Goal: Find contact information: Find contact information

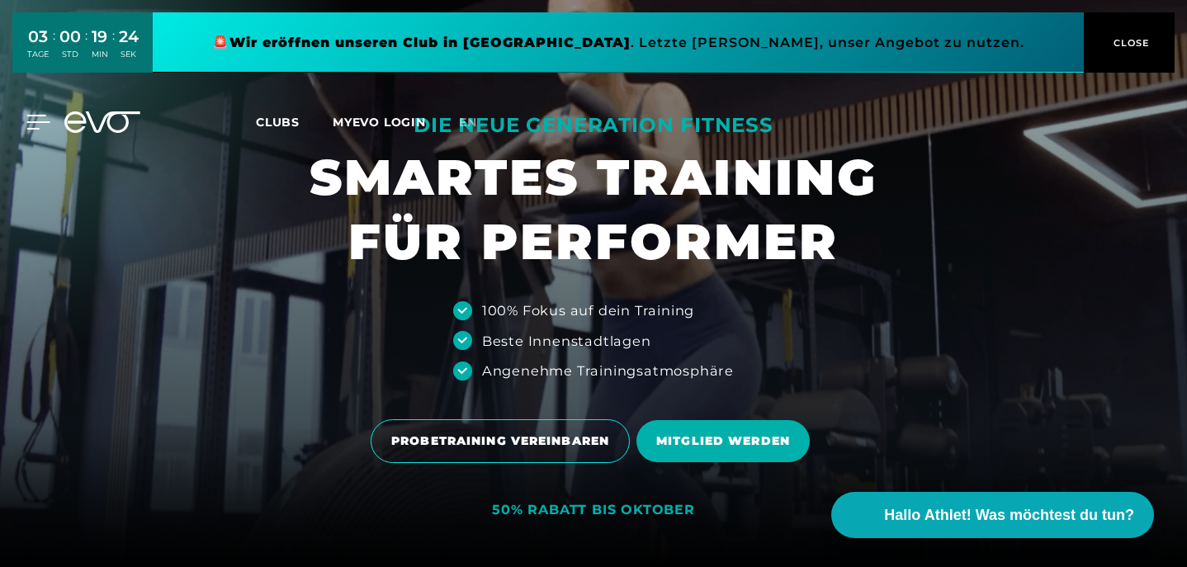
click at [39, 121] on icon at bounding box center [38, 122] width 23 height 13
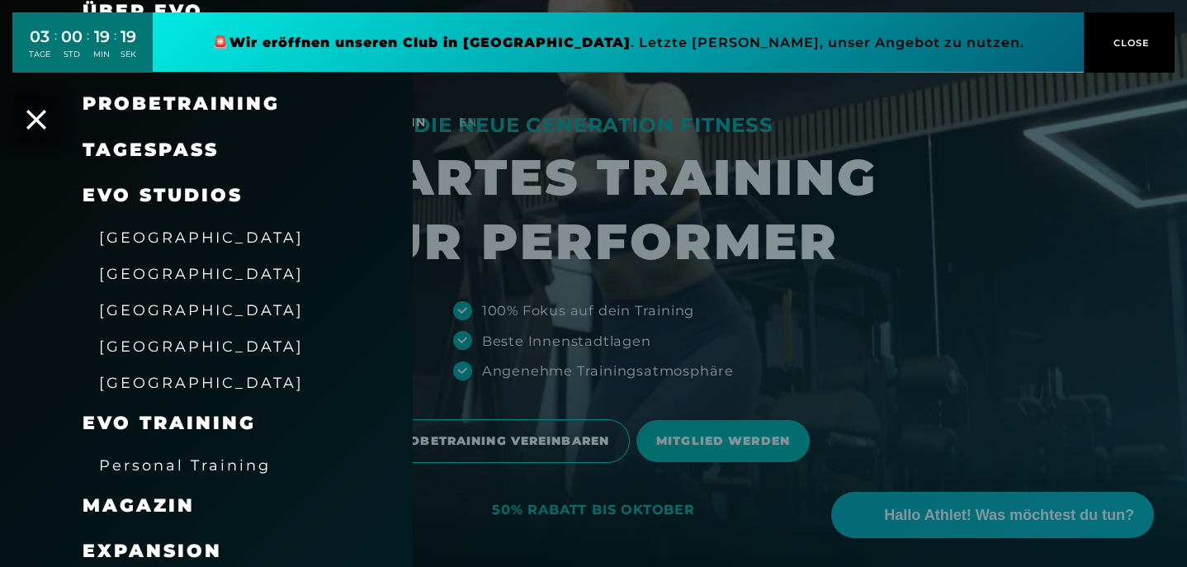
scroll to position [144, 0]
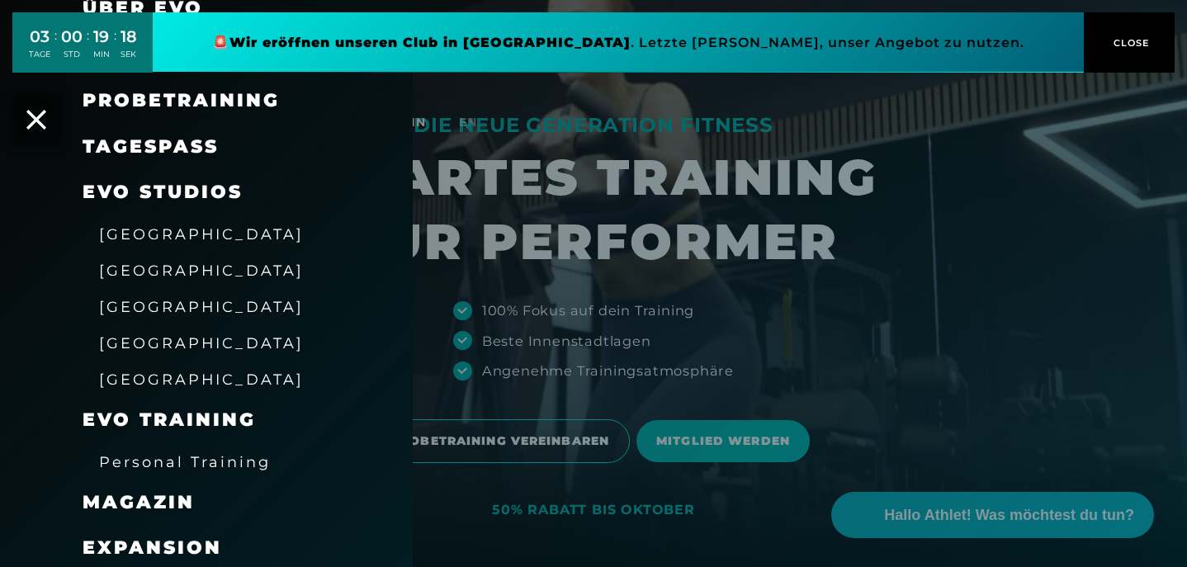
click at [156, 347] on div "[GEOGRAPHIC_DATA]" at bounding box center [201, 342] width 205 height 26
click at [153, 337] on span "[GEOGRAPHIC_DATA]" at bounding box center [201, 342] width 205 height 17
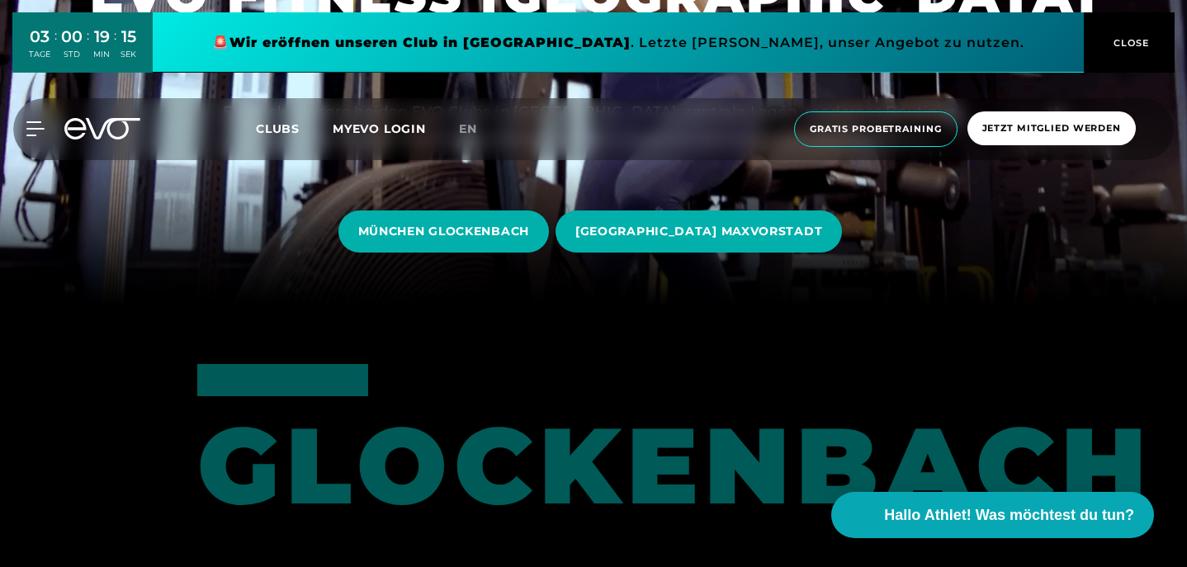
scroll to position [264, 0]
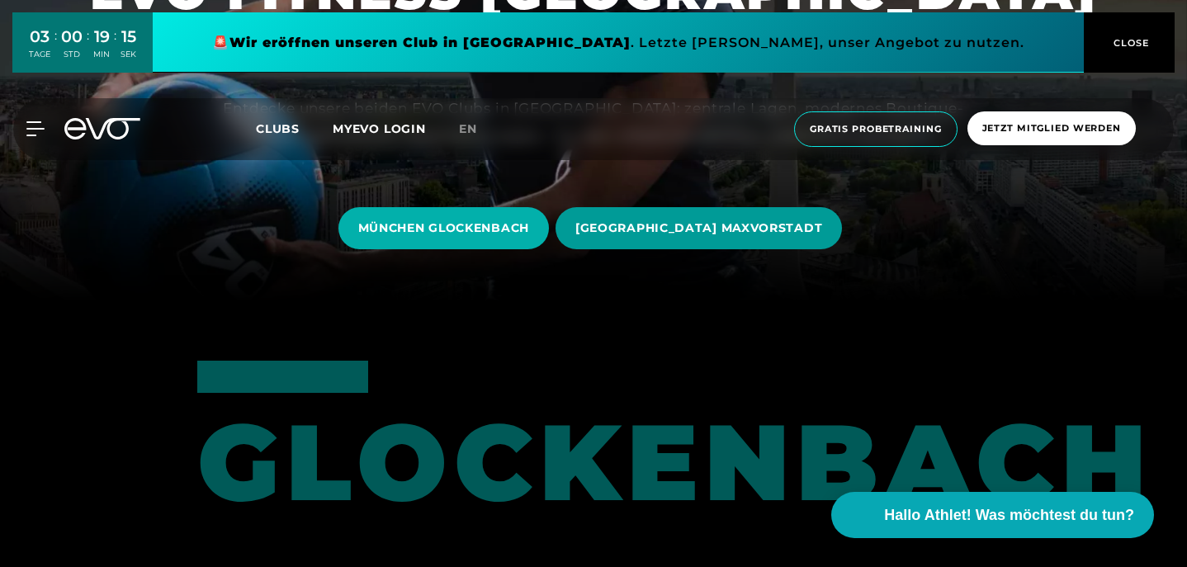
click at [719, 238] on span "[GEOGRAPHIC_DATA] MAXVORSTADT" at bounding box center [698, 228] width 286 height 42
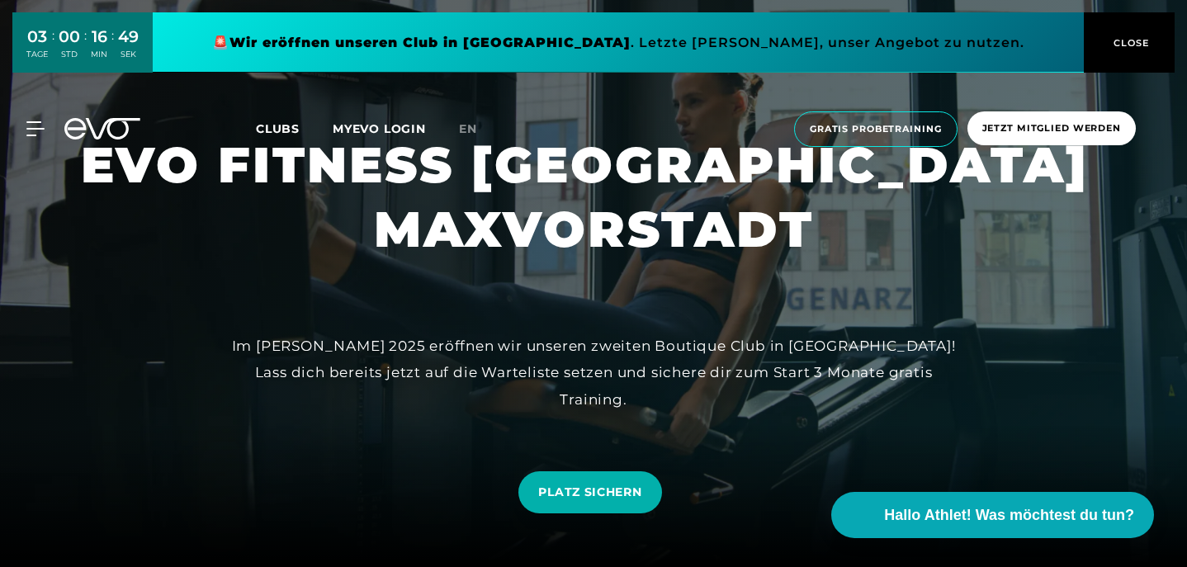
click at [1135, 39] on span "CLOSE" at bounding box center [1129, 42] width 40 height 15
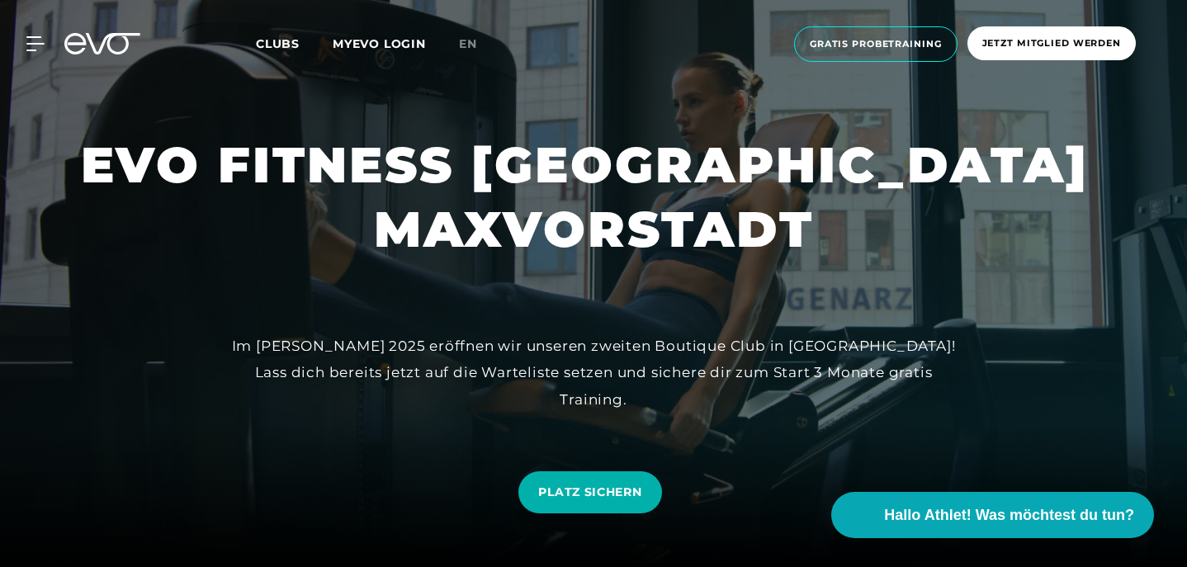
click at [288, 46] on span "Clubs" at bounding box center [278, 43] width 44 height 15
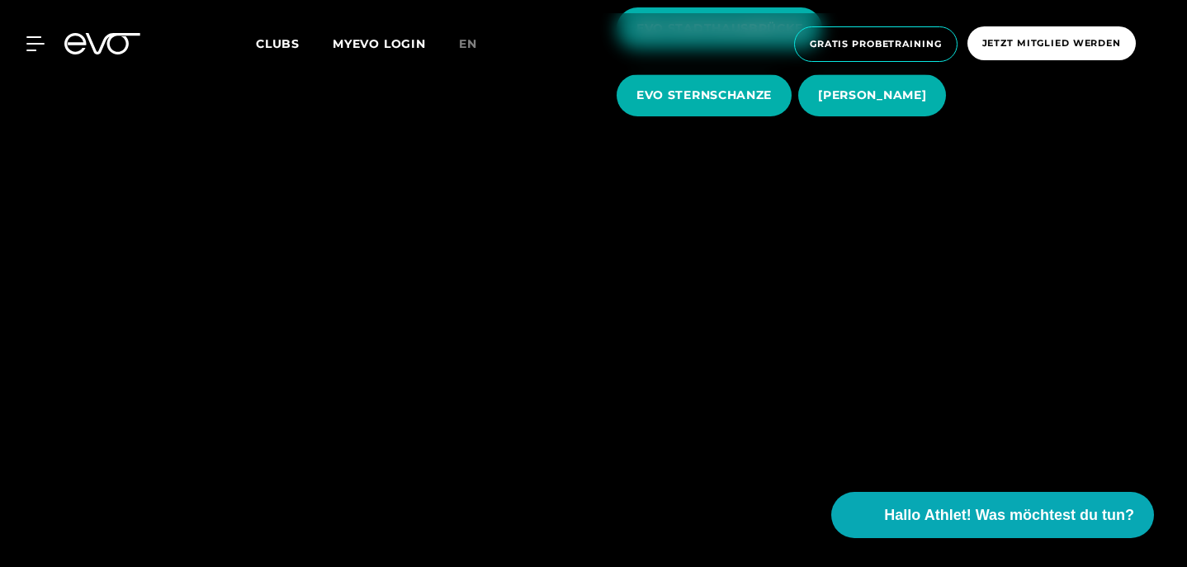
scroll to position [851, 0]
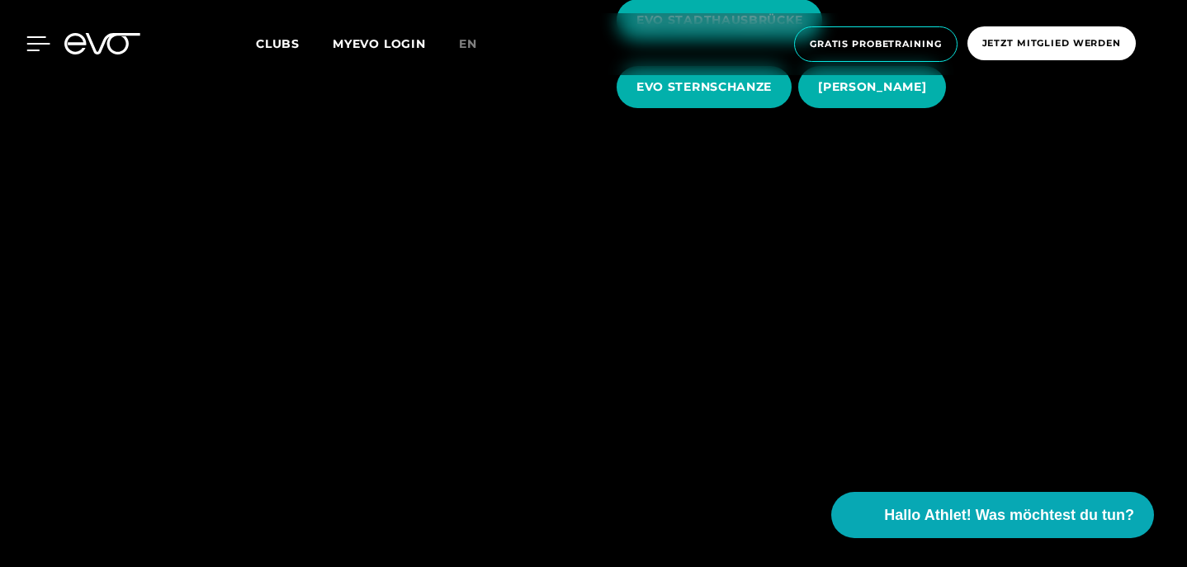
click at [32, 42] on icon at bounding box center [38, 43] width 24 height 15
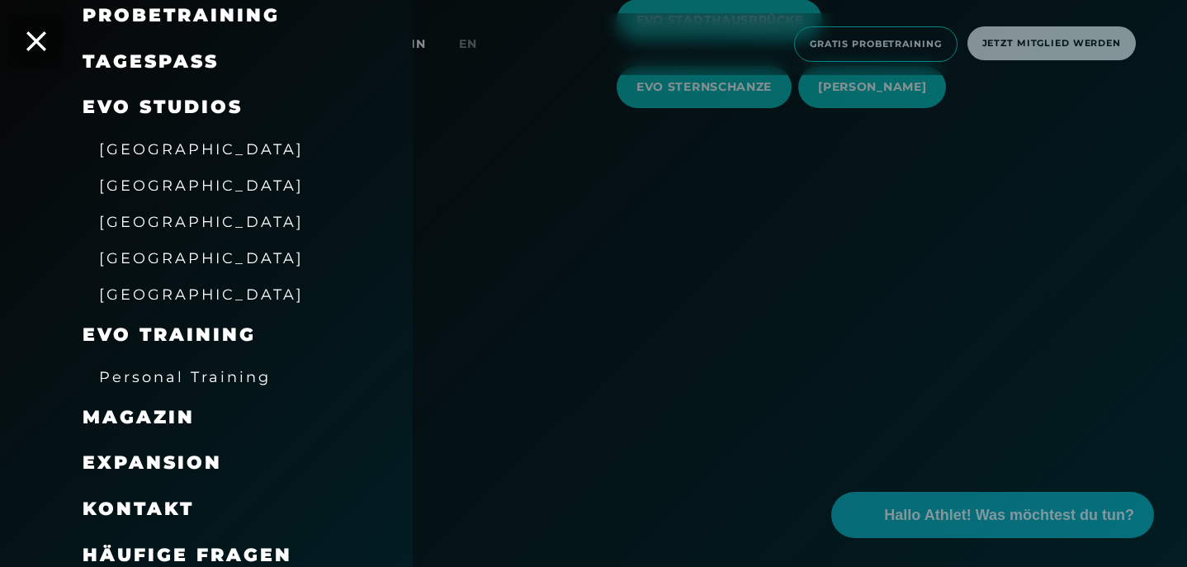
scroll to position [228, 0]
click at [158, 545] on span "Häufige Fragen" at bounding box center [188, 556] width 210 height 22
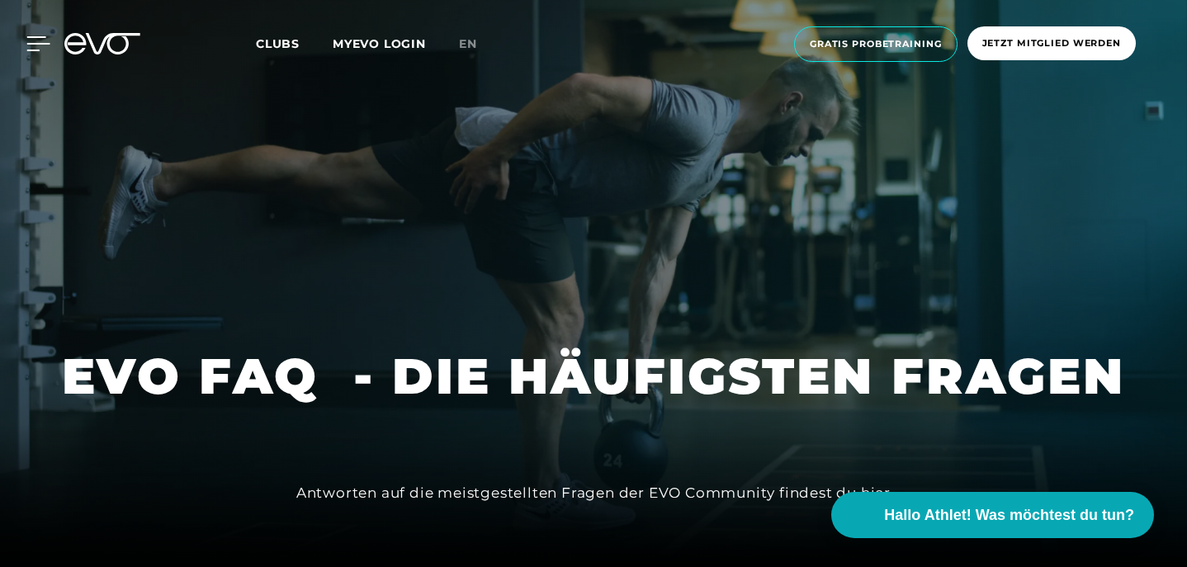
click at [33, 47] on icon at bounding box center [38, 43] width 24 height 15
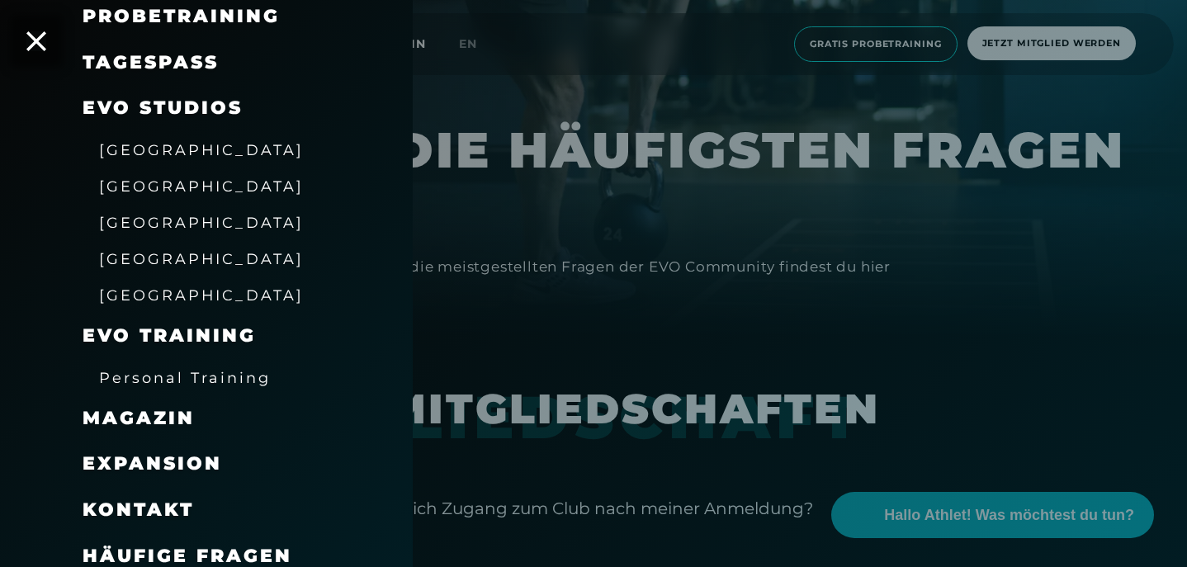
scroll to position [228, 0]
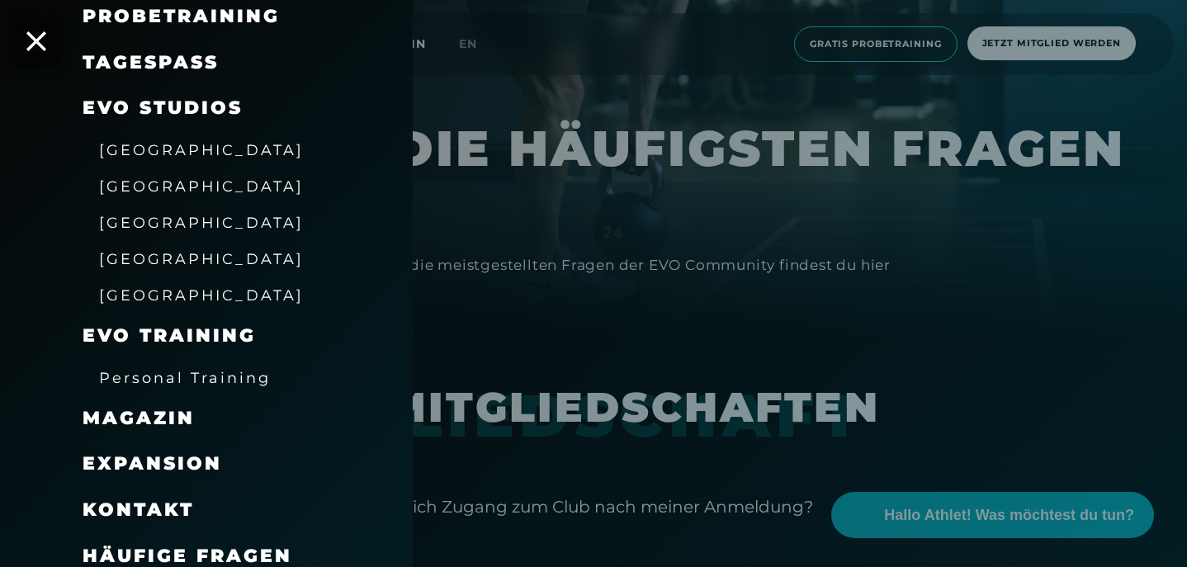
click at [163, 499] on span "Kontakt" at bounding box center [138, 509] width 111 height 22
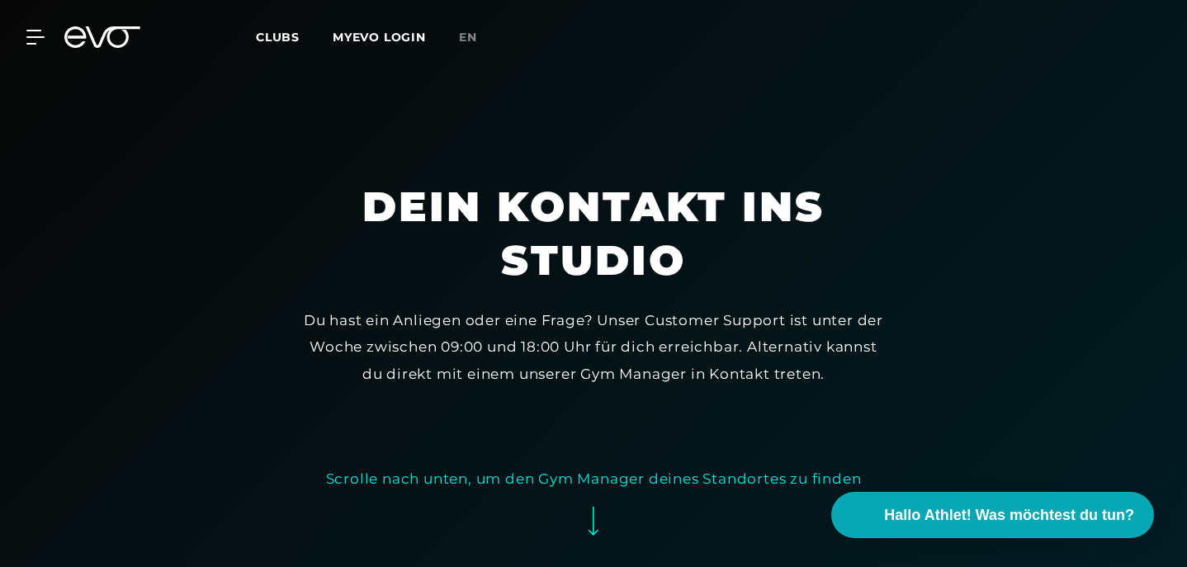
click at [595, 531] on icon at bounding box center [593, 521] width 10 height 29
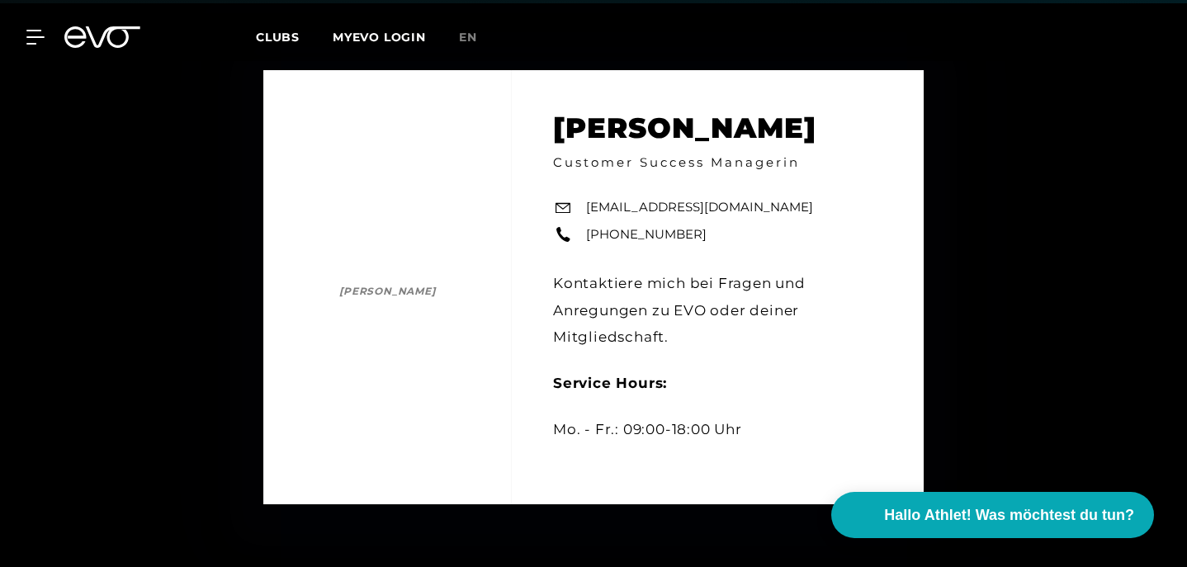
scroll to position [567, 0]
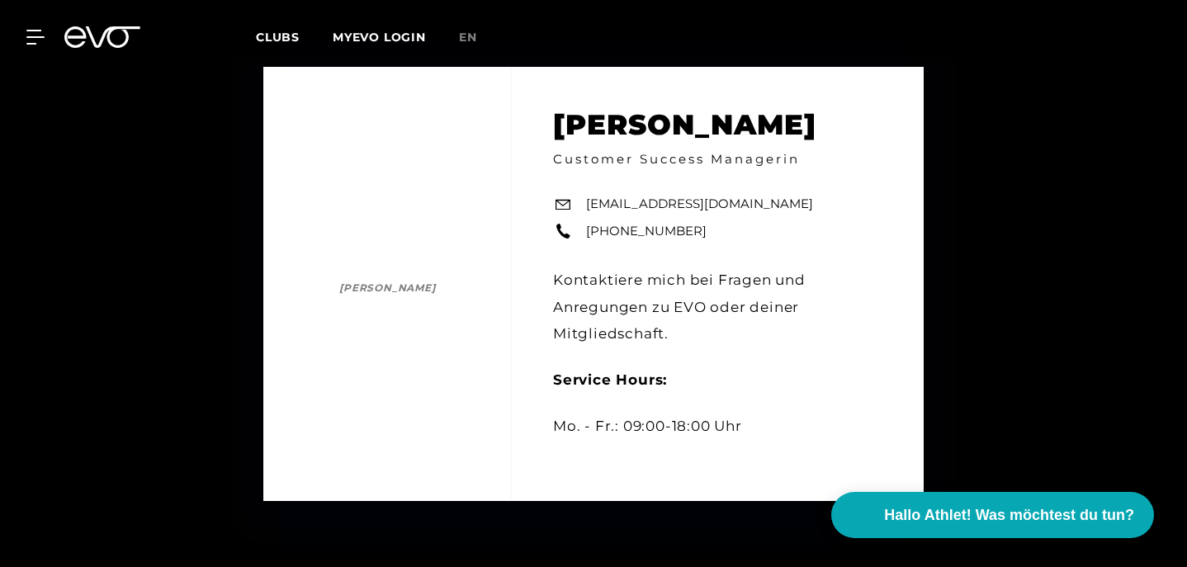
click at [1009, 287] on div "[PERSON_NAME] [PERSON_NAME] Customer Success Managerin [EMAIL_ADDRESS][DOMAIN_N…" at bounding box center [593, 283] width 1187 height 567
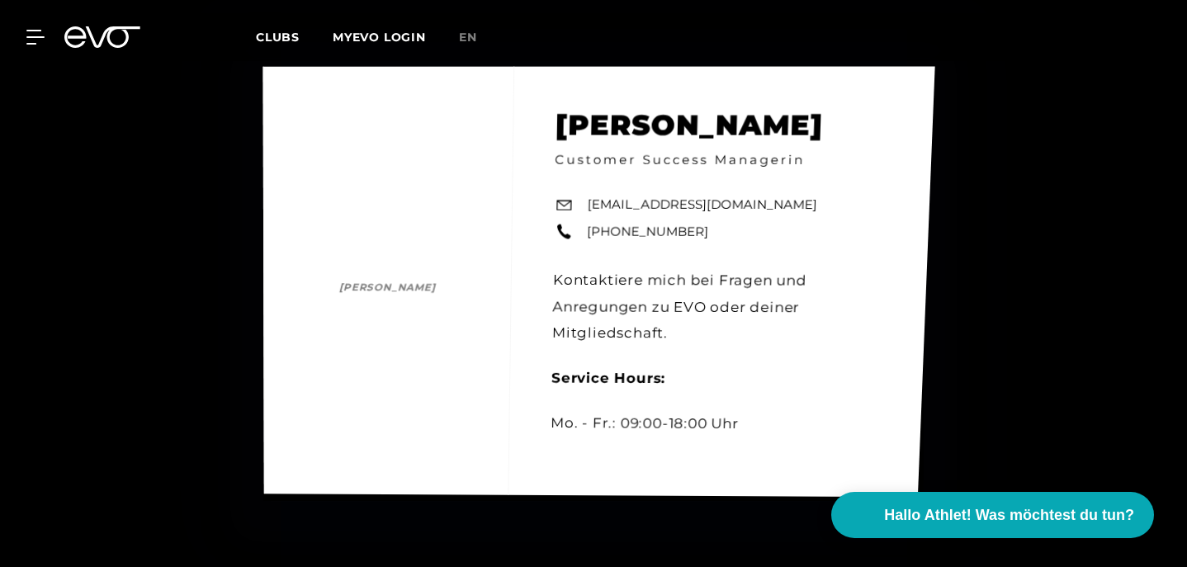
click at [609, 205] on link "[EMAIL_ADDRESS][DOMAIN_NAME]" at bounding box center [702, 205] width 230 height 19
